Goal: Information Seeking & Learning: Learn about a topic

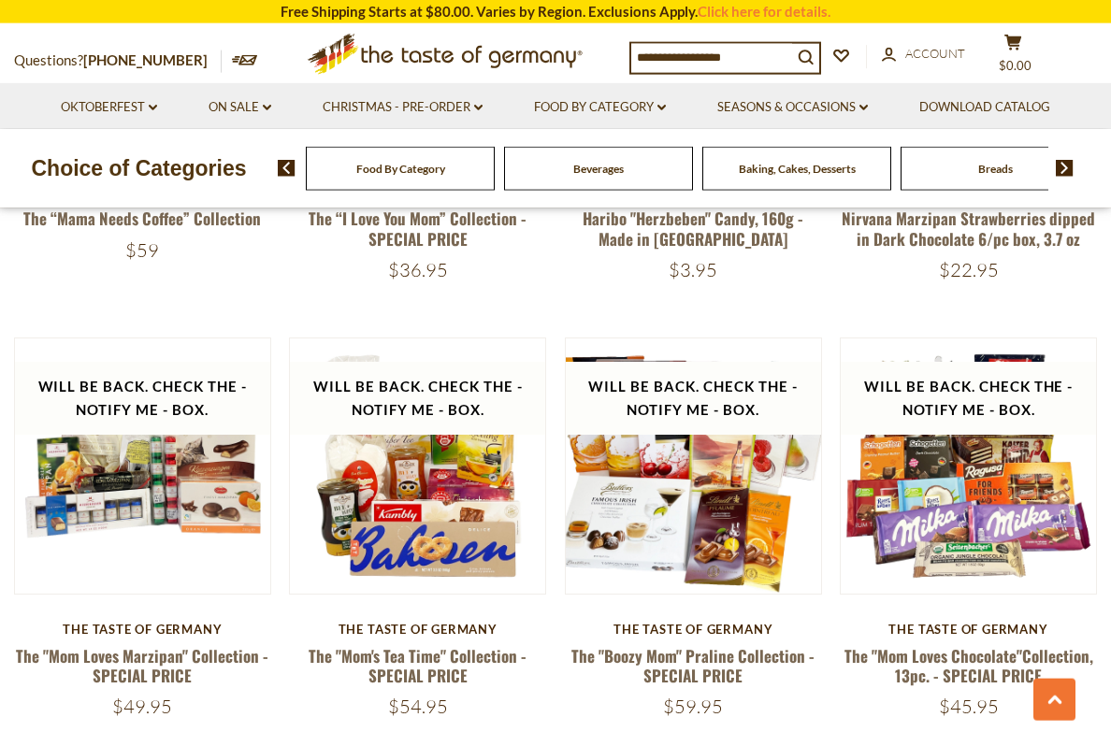
scroll to position [1745, 0]
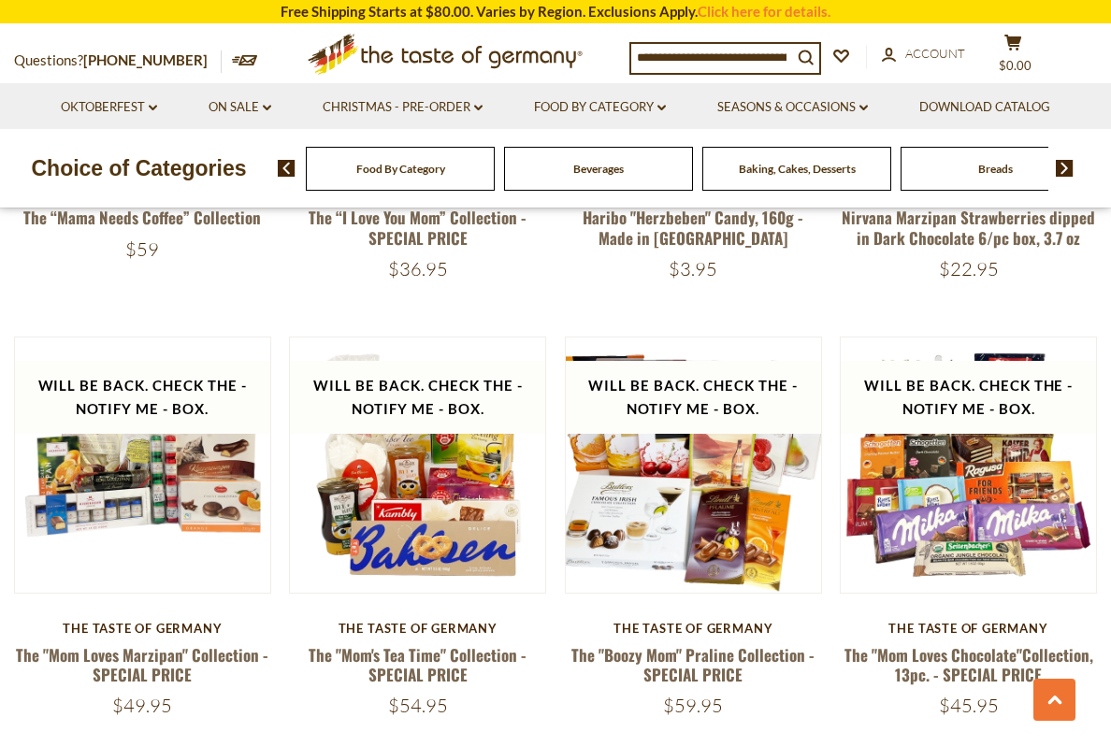
click at [996, 158] on button "Quick View" at bounding box center [968, 137] width 126 height 42
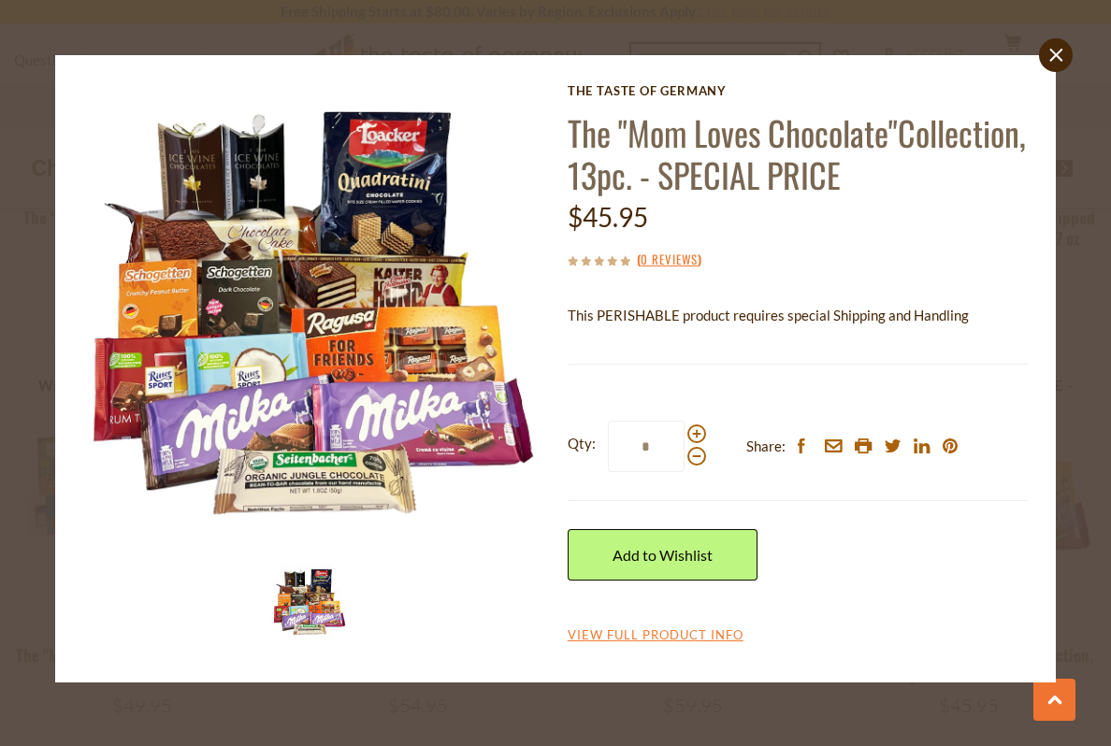
click at [1047, 70] on link "close" at bounding box center [1056, 55] width 34 height 34
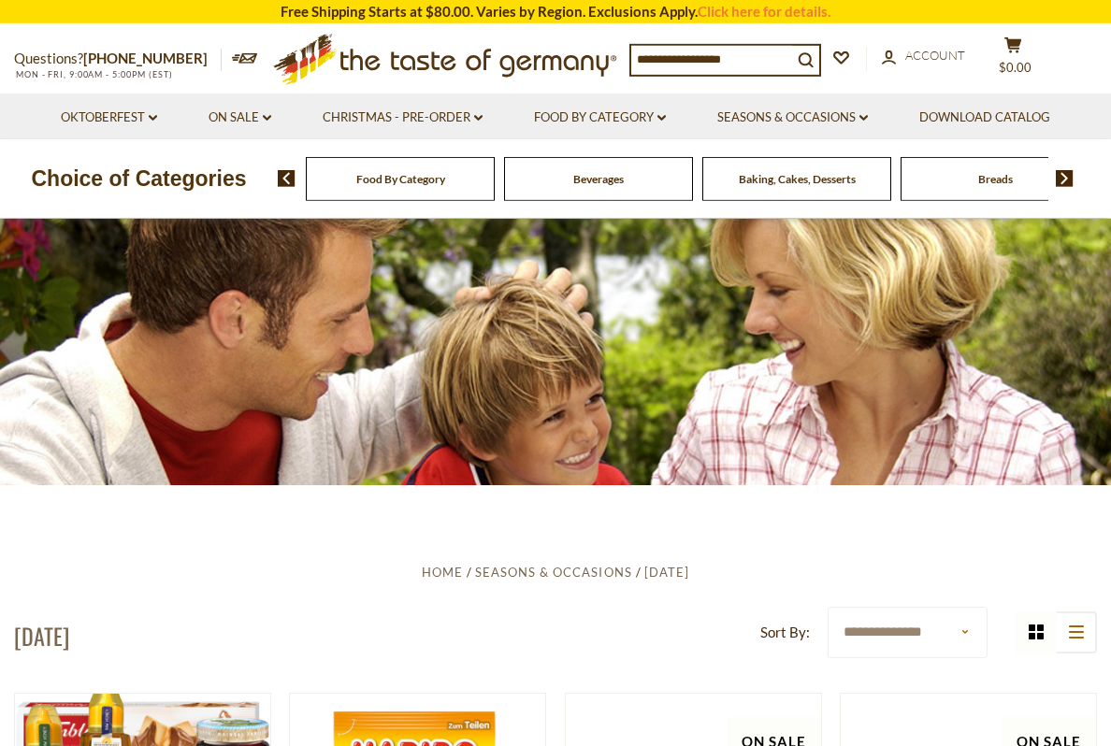
scroll to position [0, 0]
click at [495, 175] on div "Cereal" at bounding box center [400, 179] width 189 height 44
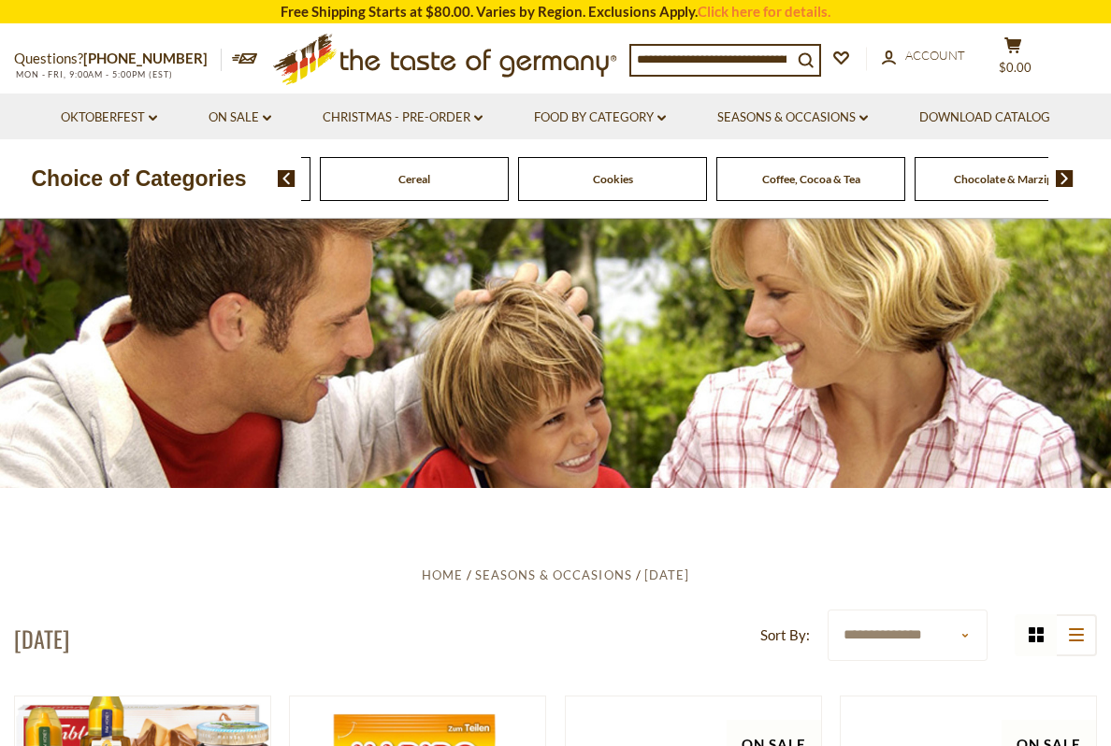
click at [1064, 179] on img at bounding box center [1065, 178] width 18 height 17
click at [245, 113] on link "On Sale dropdown_arrow" at bounding box center [240, 118] width 63 height 21
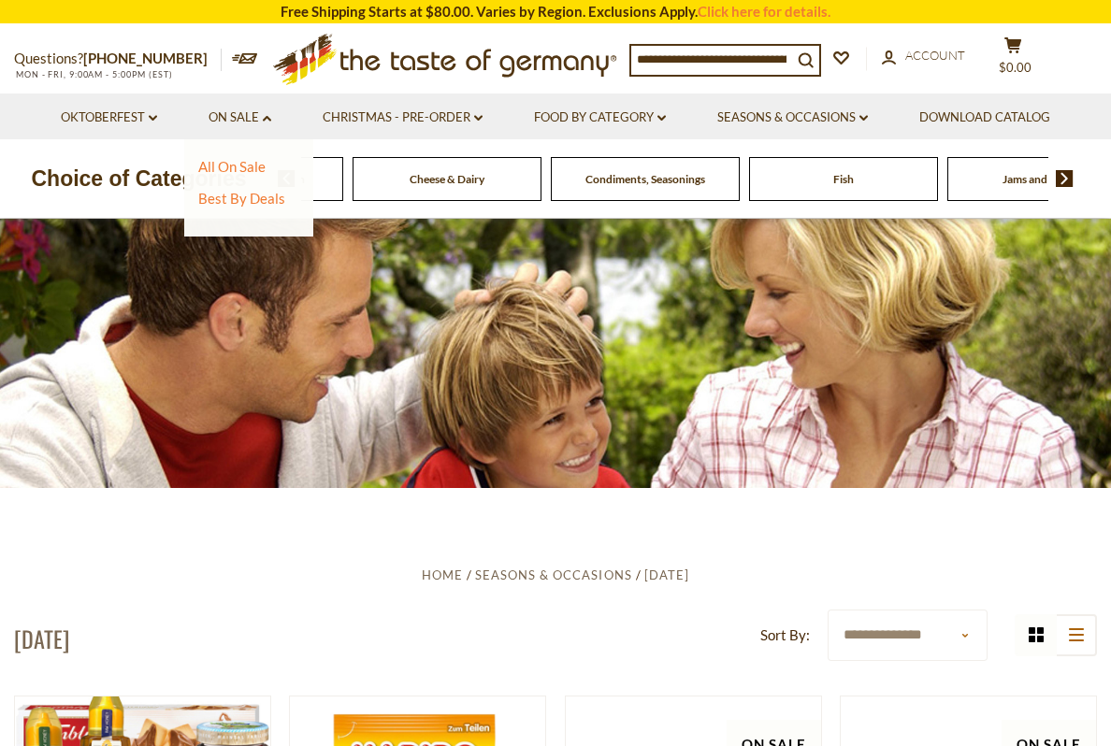
click at [265, 172] on link "All On Sale" at bounding box center [231, 166] width 67 height 17
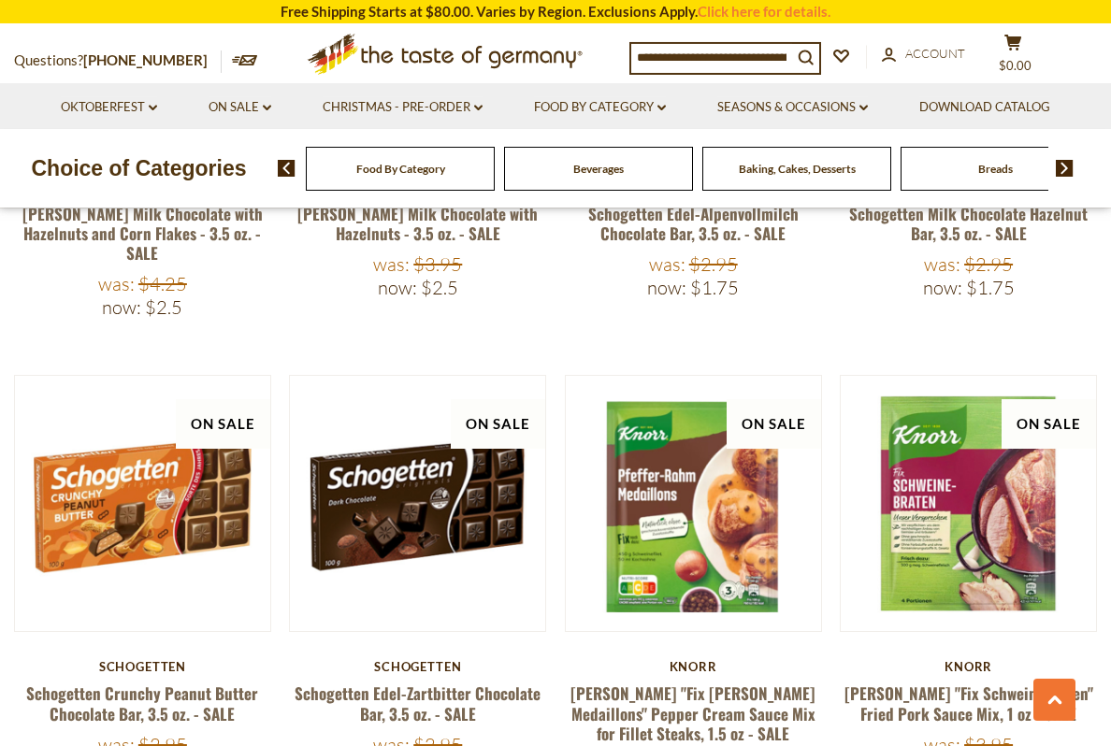
scroll to position [1584, 0]
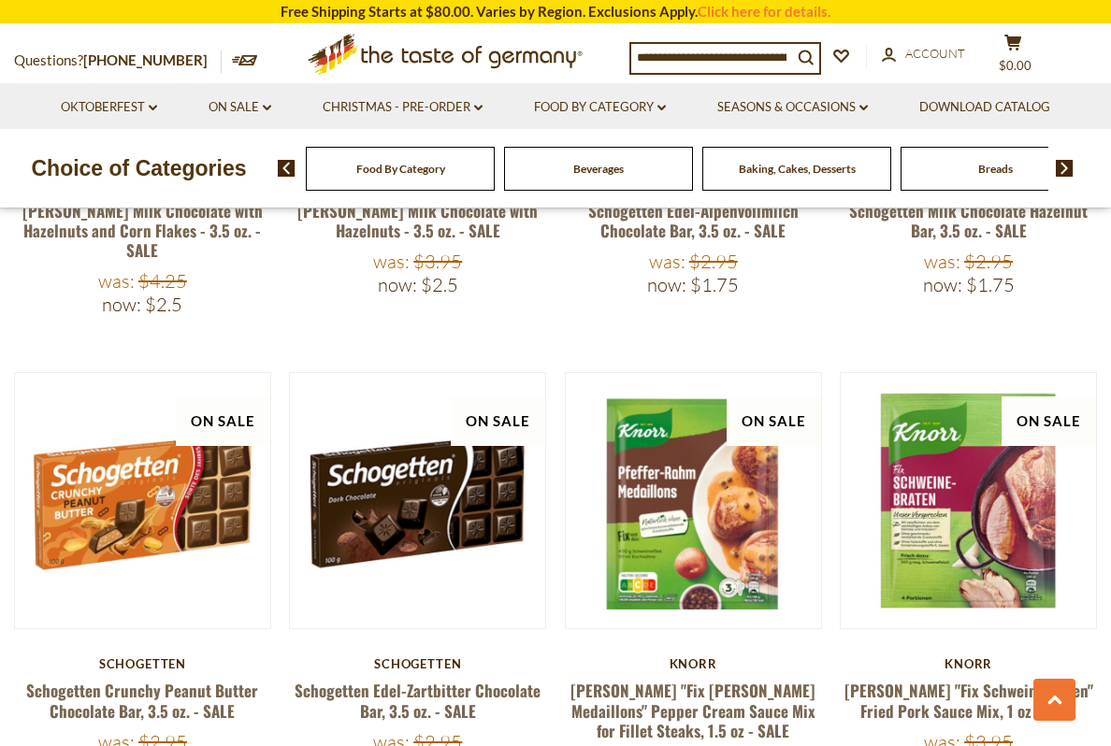
click at [996, 194] on button "Quick View" at bounding box center [968, 173] width 126 height 42
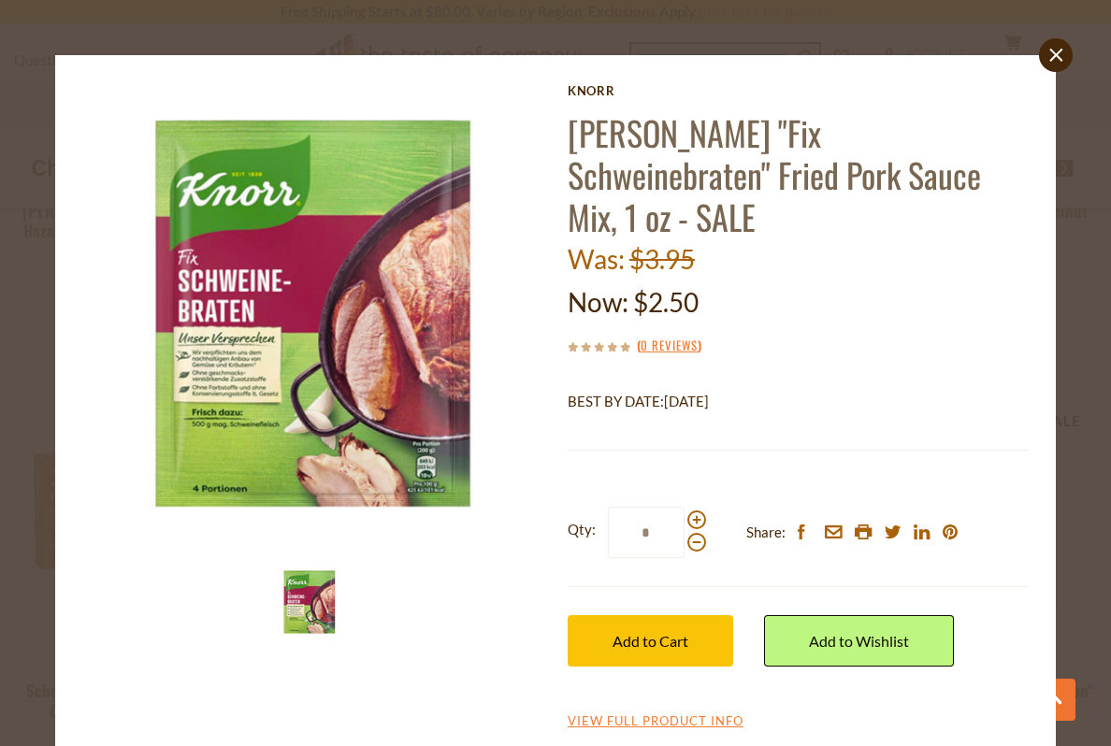
click at [1058, 65] on link "close" at bounding box center [1056, 55] width 34 height 34
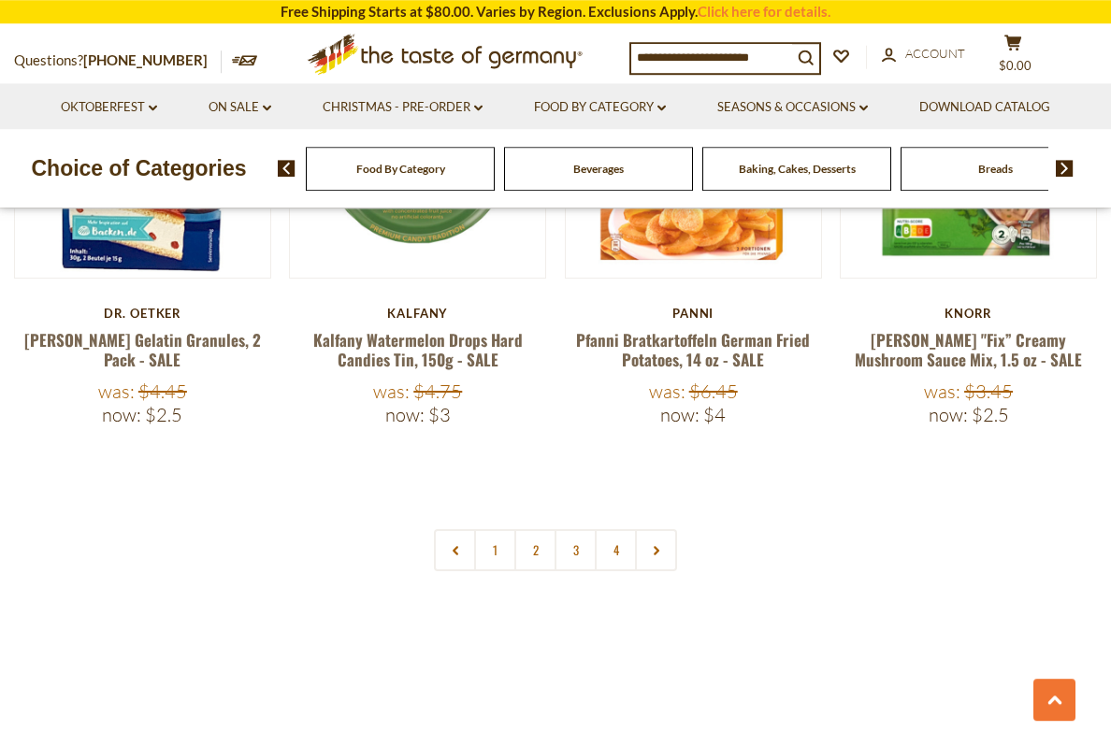
scroll to position [4308, 0]
click at [536, 529] on link "2" at bounding box center [535, 550] width 42 height 42
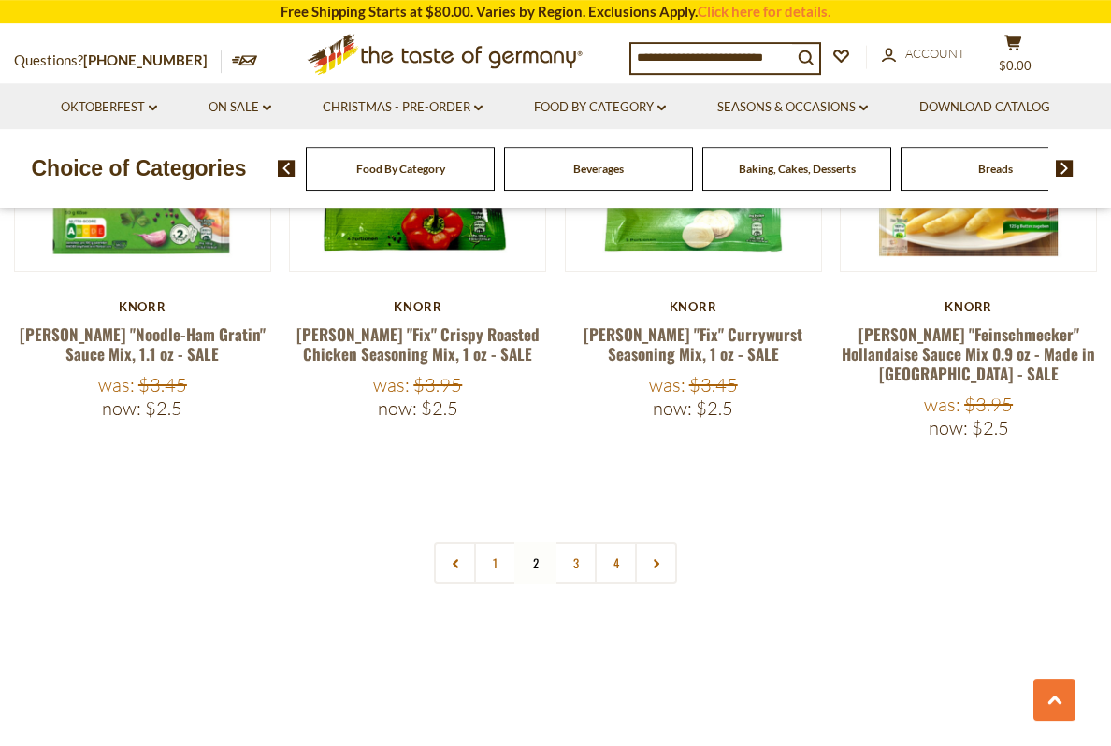
scroll to position [4280, 0]
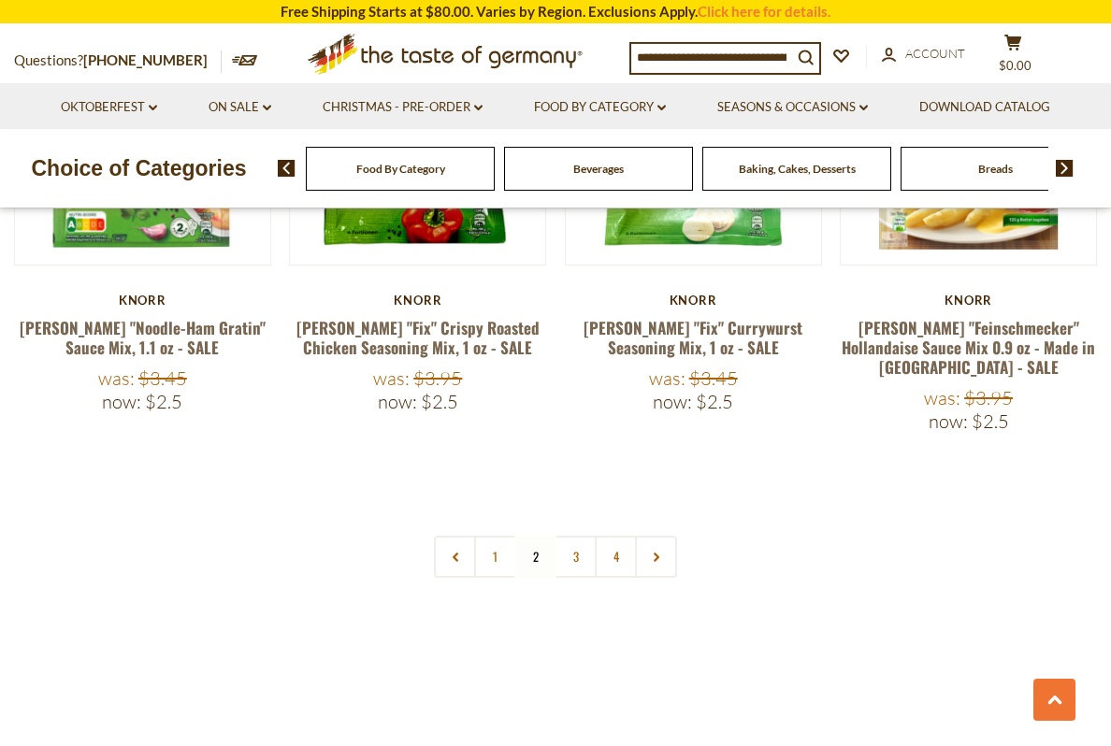
click at [578, 536] on link "3" at bounding box center [576, 557] width 42 height 42
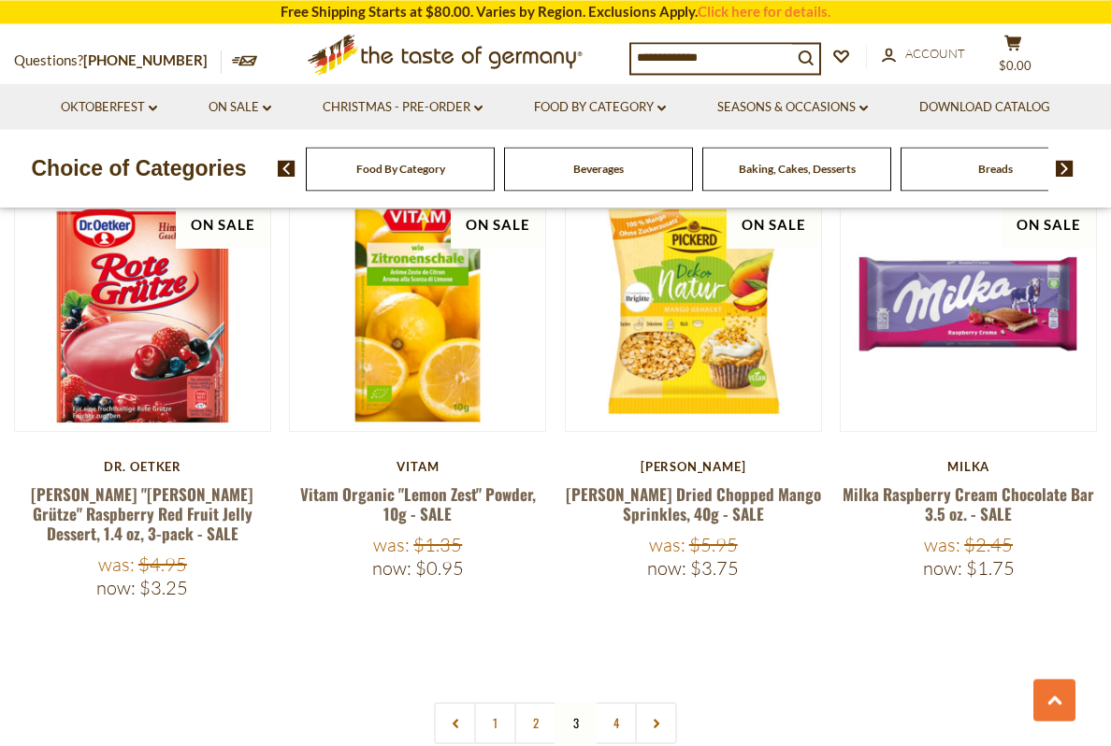
scroll to position [4193, 0]
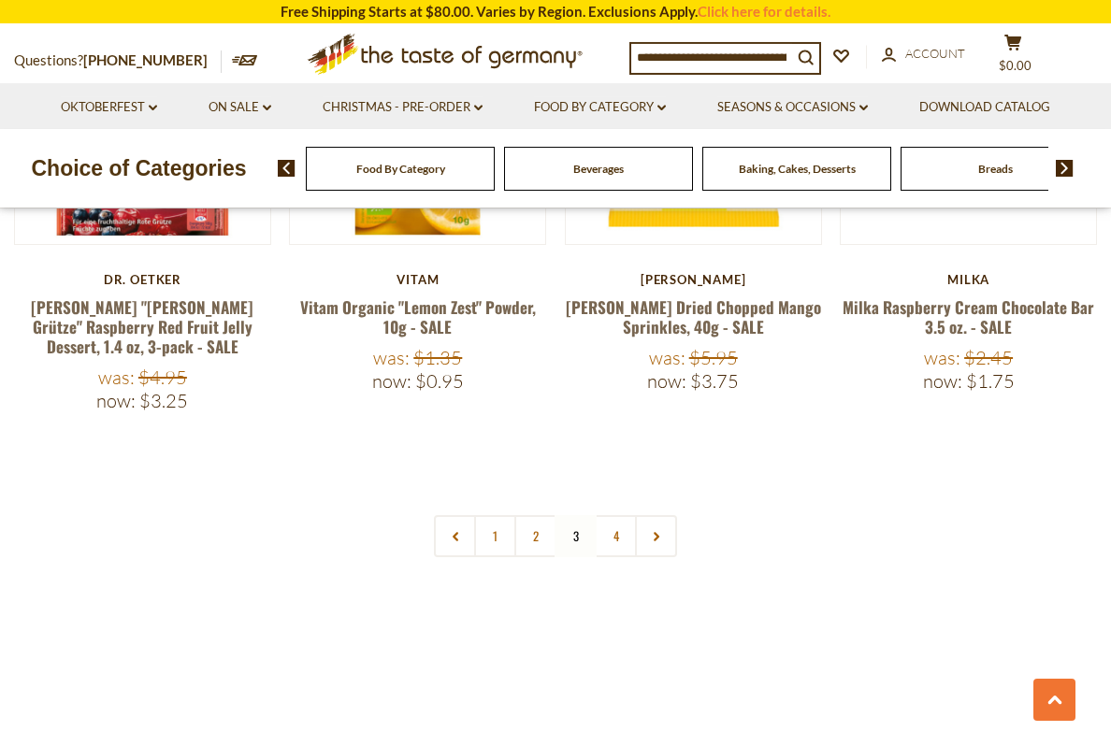
click at [614, 515] on link "4" at bounding box center [616, 536] width 42 height 42
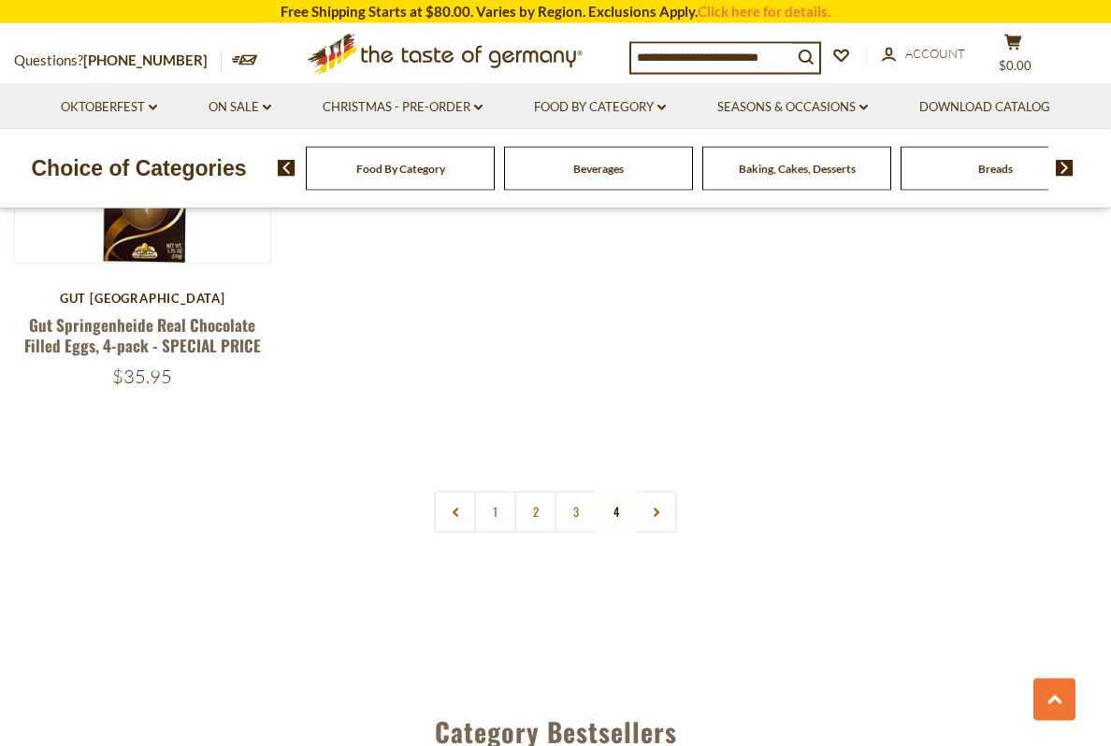
scroll to position [3316, 0]
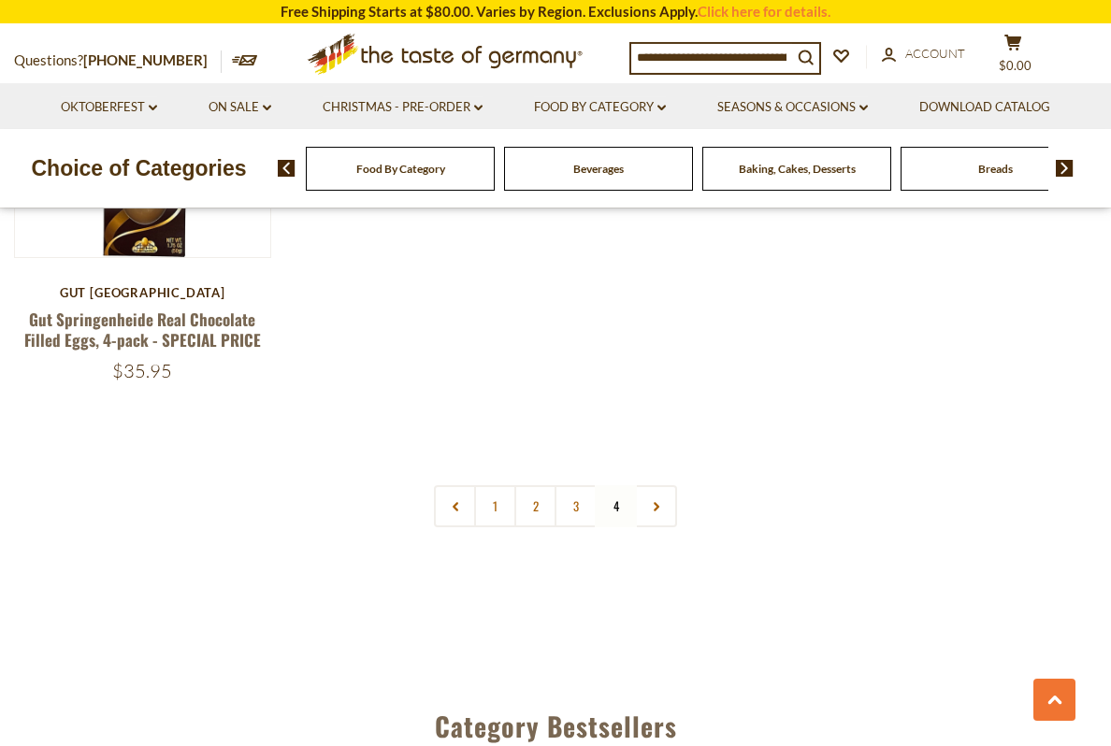
click at [652, 502] on icon at bounding box center [656, 506] width 11 height 9
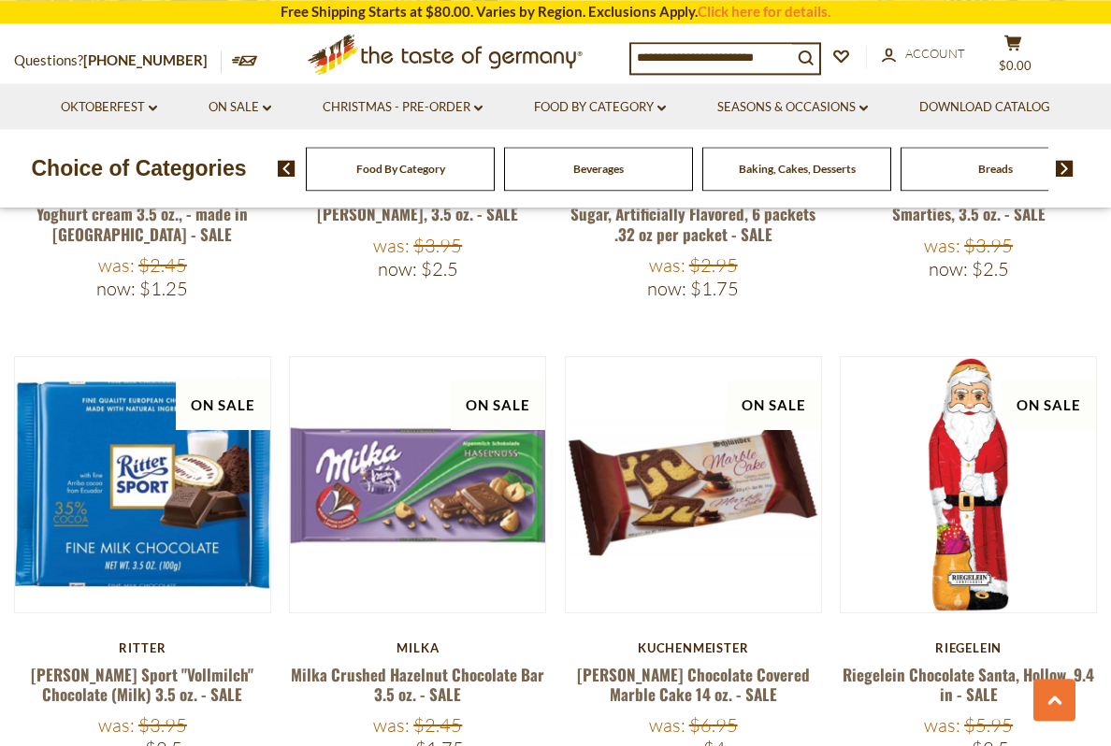
scroll to position [1549, 0]
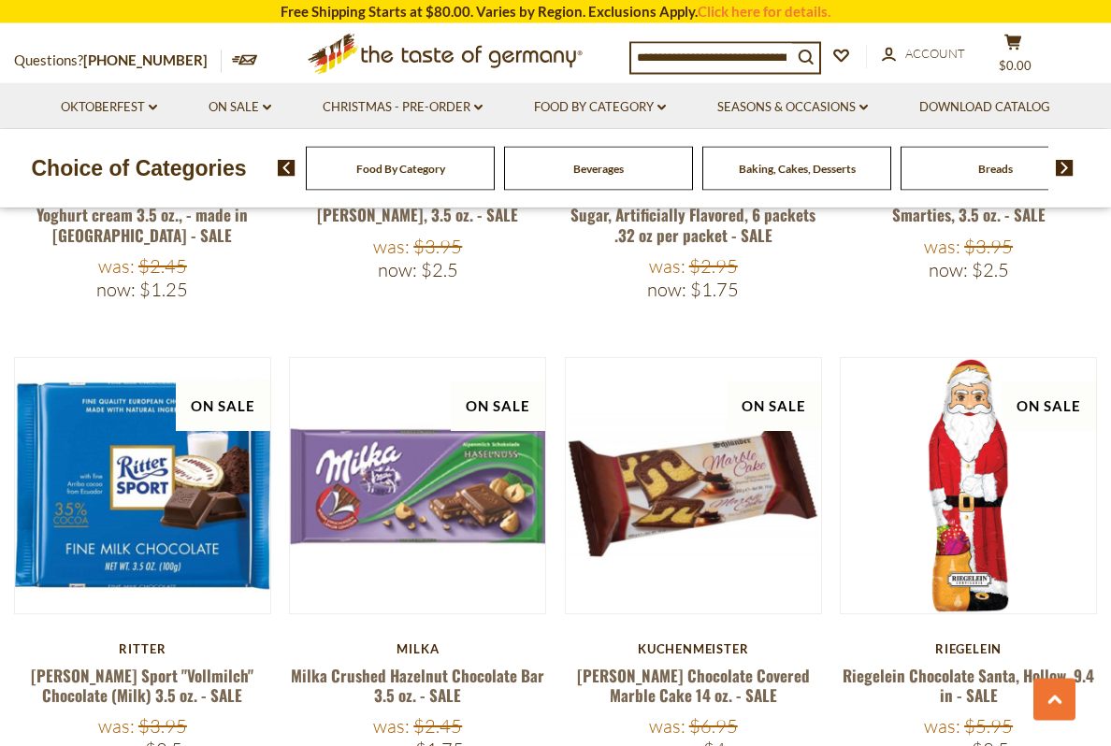
click at [1078, 271] on div "Now: $2.5" at bounding box center [968, 269] width 257 height 23
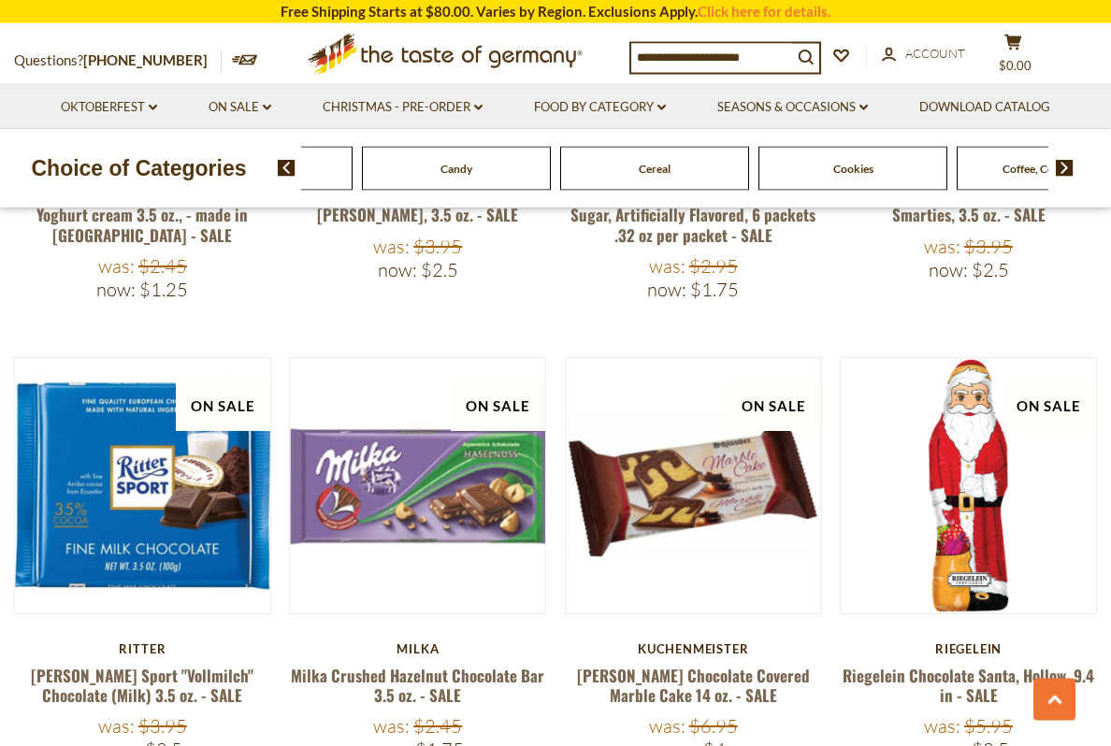
click at [455, 101] on link "Christmas - PRE-ORDER dropdown_arrow" at bounding box center [403, 107] width 160 height 21
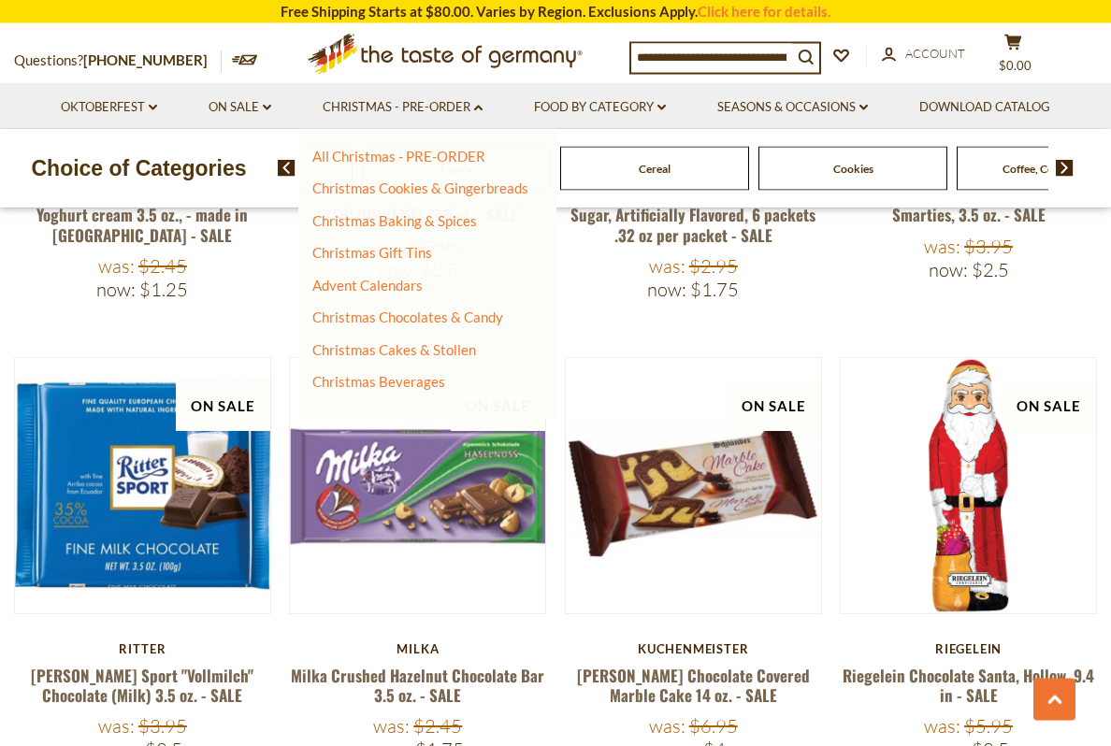
click at [456, 354] on link "Christmas Cakes & Stollen" at bounding box center [394, 349] width 164 height 17
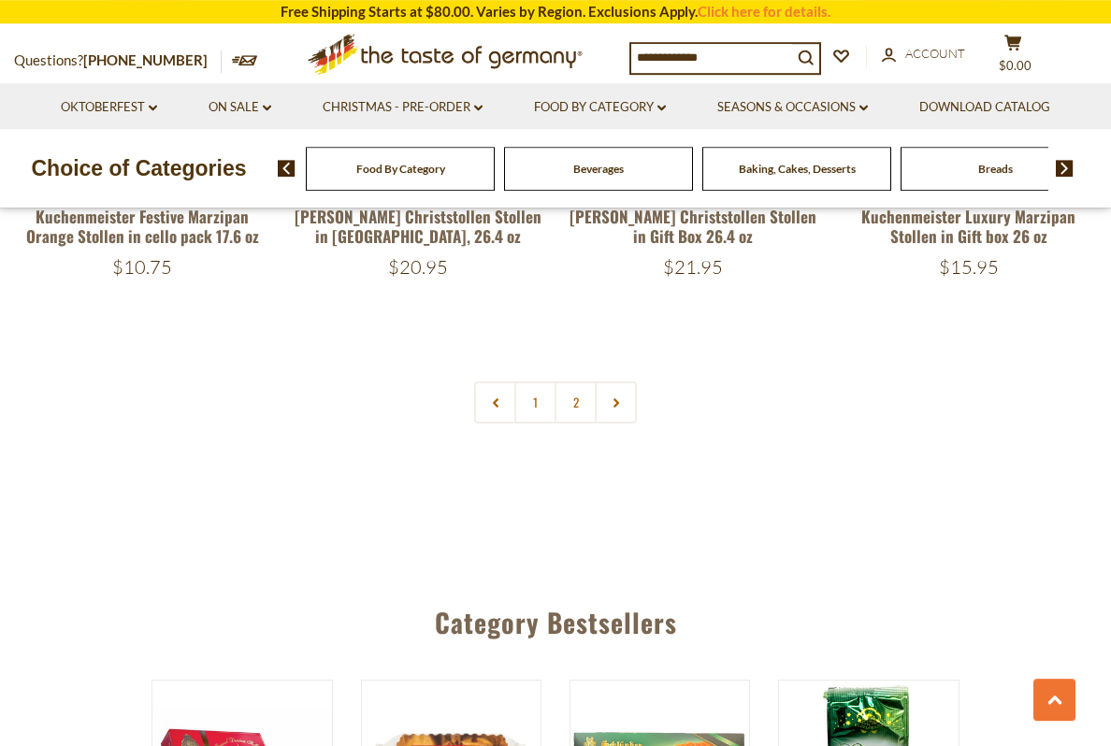
scroll to position [4323, 0]
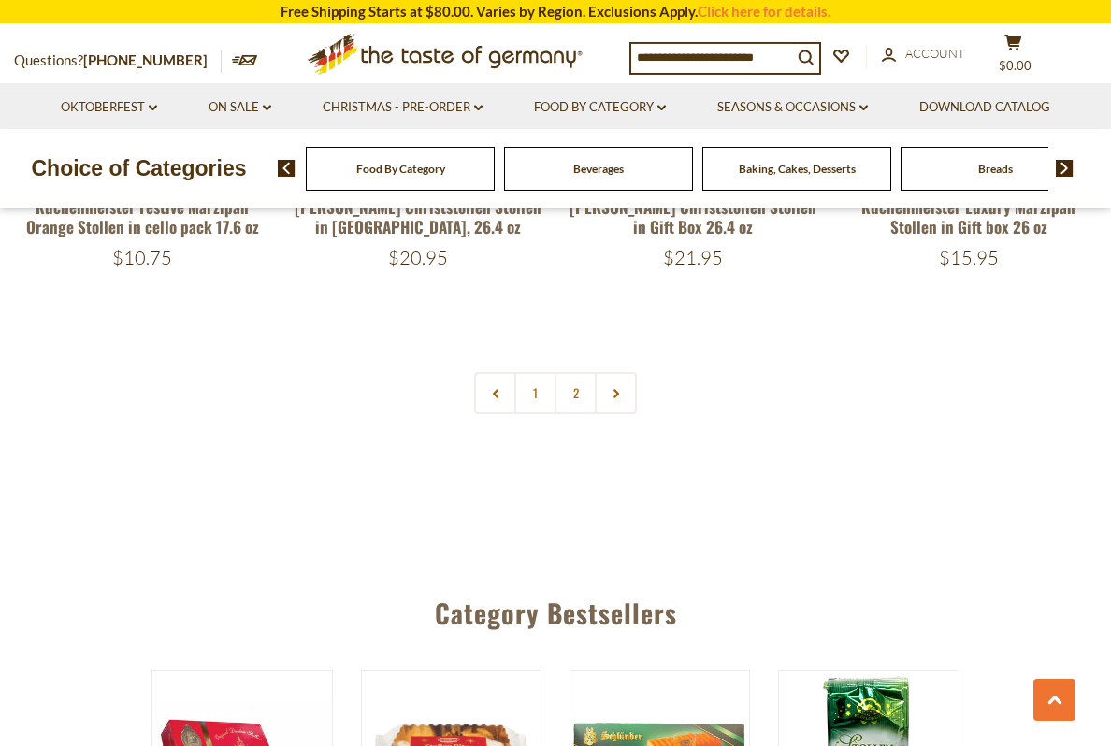
click at [582, 377] on link "2" at bounding box center [576, 393] width 42 height 42
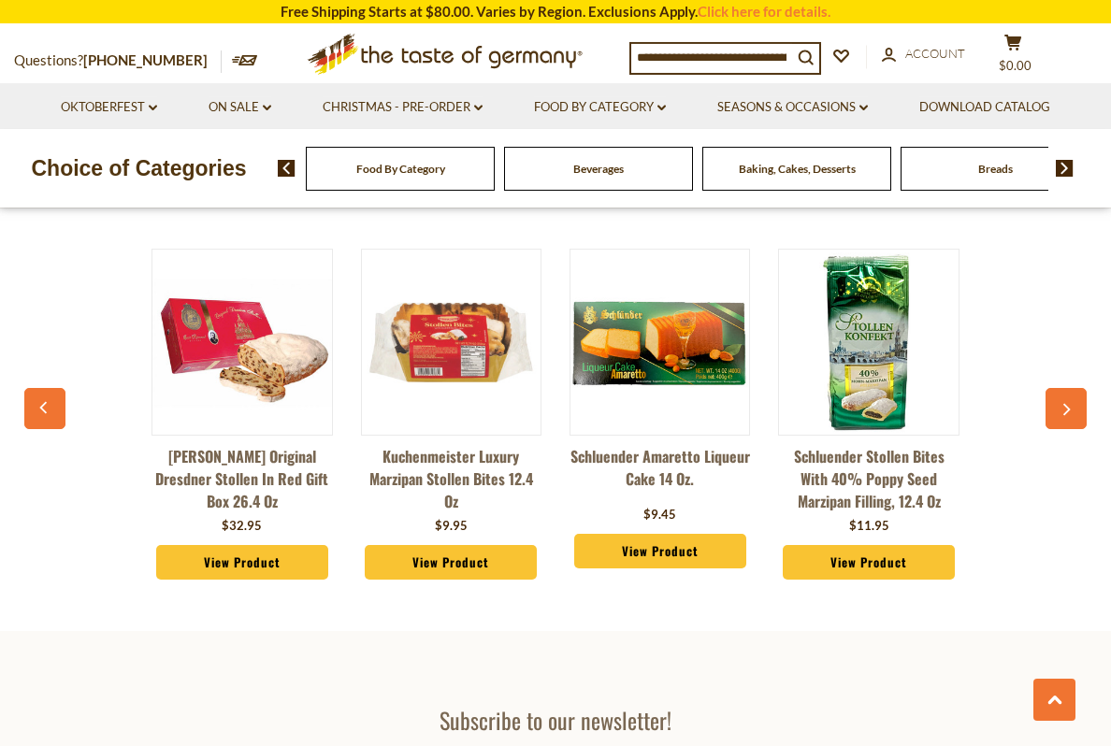
scroll to position [3517, 0]
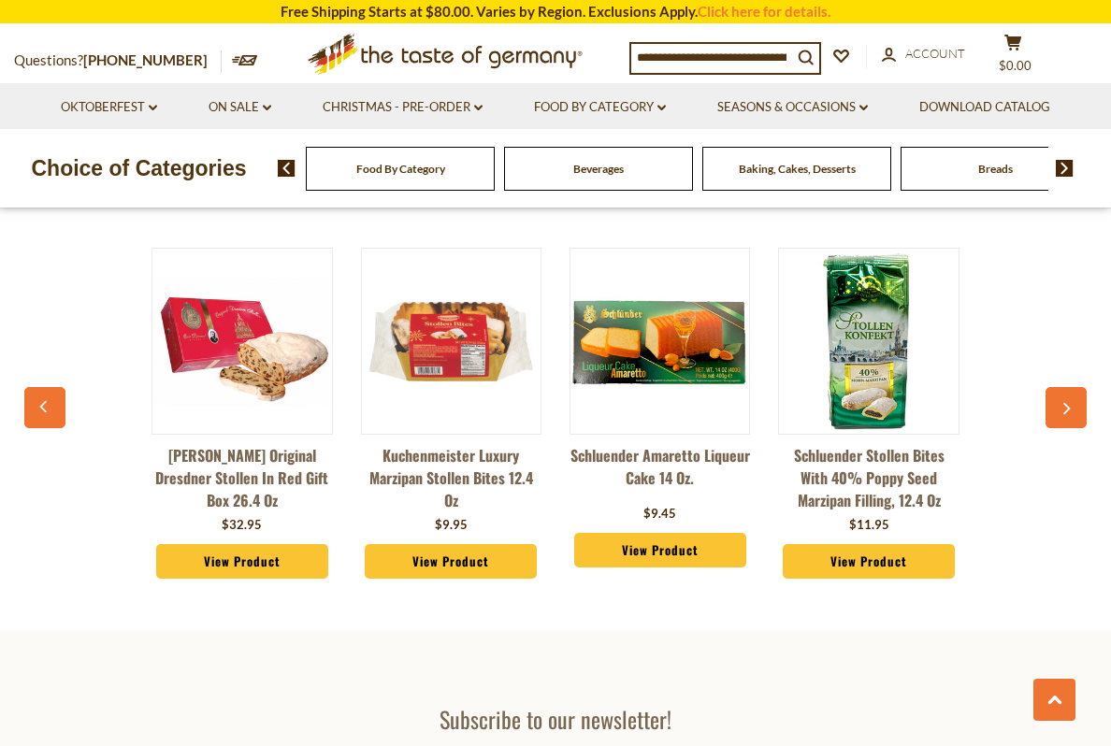
click at [983, 510] on div "Emil Reimann Original Dresdner Stollen in Red Gift Box 26.4 oz $32.95 View Prod…" at bounding box center [556, 417] width 1045 height 387
